Goal: Transaction & Acquisition: Purchase product/service

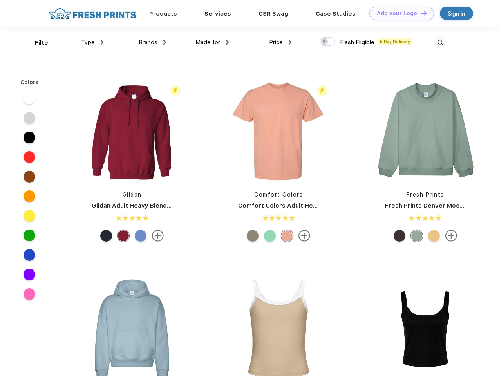
click at [399, 13] on link "Add your Logo Design Tool" at bounding box center [401, 14] width 65 height 14
click at [0, 0] on div "Design Tool" at bounding box center [0, 0] width 0 height 0
click at [420, 13] on link "Add your Logo Design Tool" at bounding box center [401, 14] width 65 height 14
click at [38, 43] on div "Filter" at bounding box center [43, 42] width 16 height 9
click at [92, 42] on span "Type" at bounding box center [88, 42] width 14 height 7
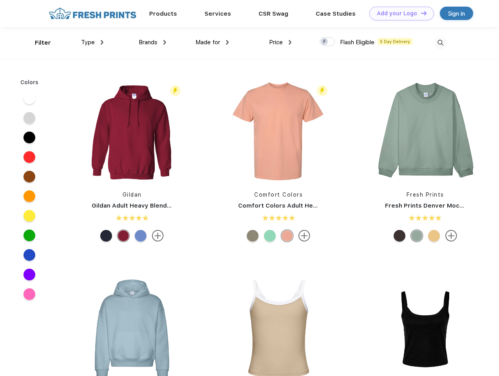
click at [152, 42] on span "Brands" at bounding box center [148, 42] width 19 height 7
click at [212, 42] on span "Made for" at bounding box center [207, 42] width 25 height 7
click at [280, 42] on span "Price" at bounding box center [276, 42] width 14 height 7
click at [327, 42] on div at bounding box center [327, 41] width 15 height 9
click at [325, 42] on input "checkbox" at bounding box center [322, 39] width 5 height 5
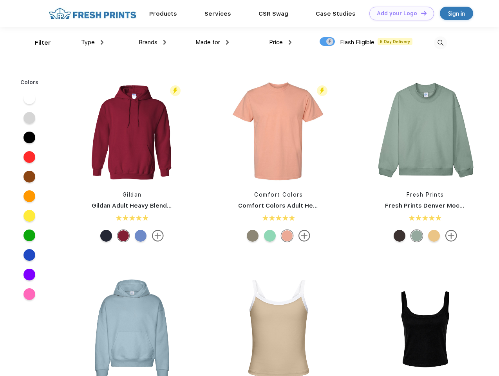
click at [440, 43] on img at bounding box center [440, 42] width 13 height 13
